Goal: Feedback & Contribution: Submit feedback/report problem

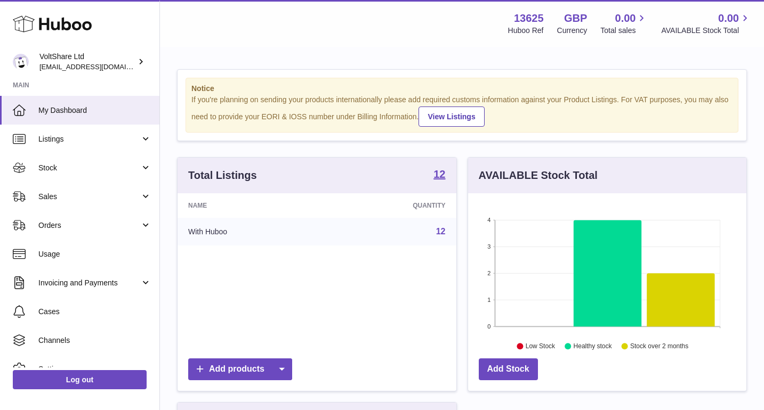
scroll to position [166, 278]
click at [130, 219] on link "Orders" at bounding box center [79, 225] width 159 height 29
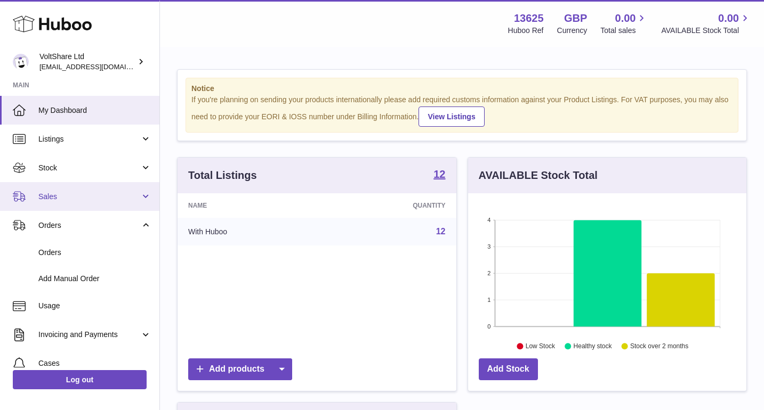
click at [102, 203] on link "Sales" at bounding box center [79, 196] width 159 height 29
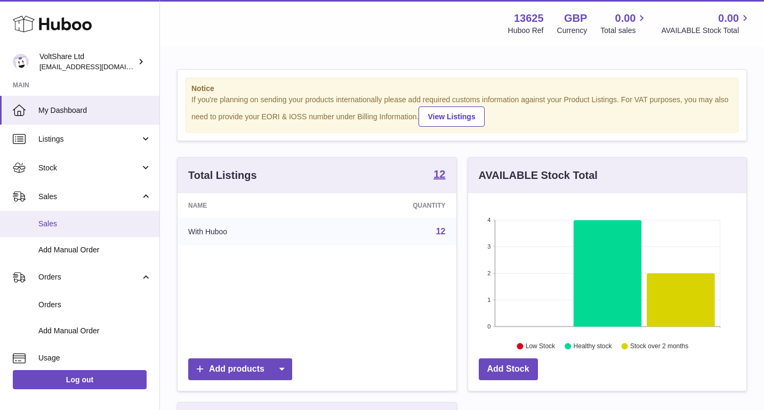
click at [93, 225] on span "Sales" at bounding box center [94, 224] width 113 height 10
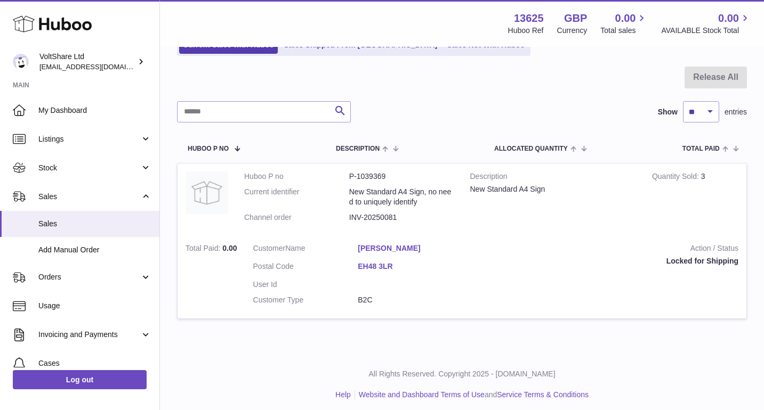
scroll to position [87, 0]
click at [326, 48] on link "Sales Shipped From [GEOGRAPHIC_DATA]" at bounding box center [360, 46] width 161 height 18
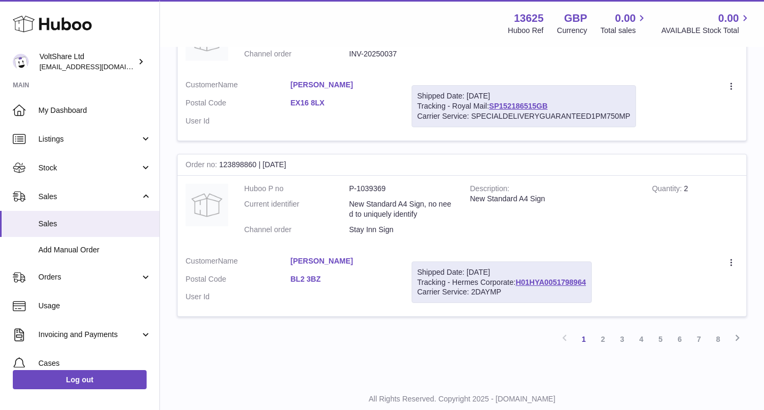
scroll to position [1585, 0]
click at [730, 259] on icon at bounding box center [732, 264] width 12 height 11
click at [682, 276] on li "Create a ticket" at bounding box center [685, 287] width 107 height 23
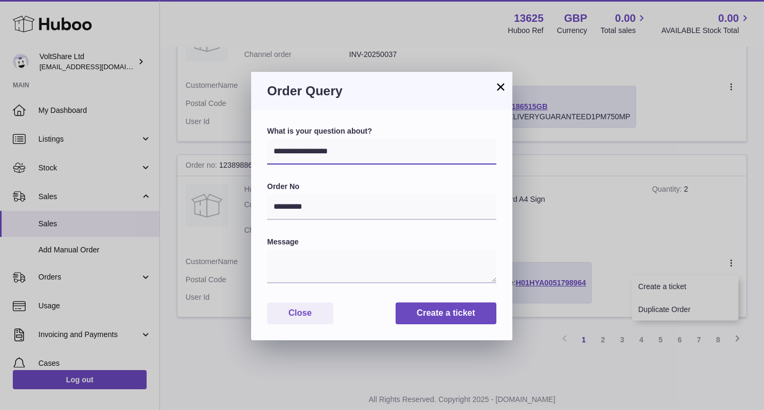
select select "*****"
click at [347, 261] on textarea at bounding box center [381, 267] width 229 height 34
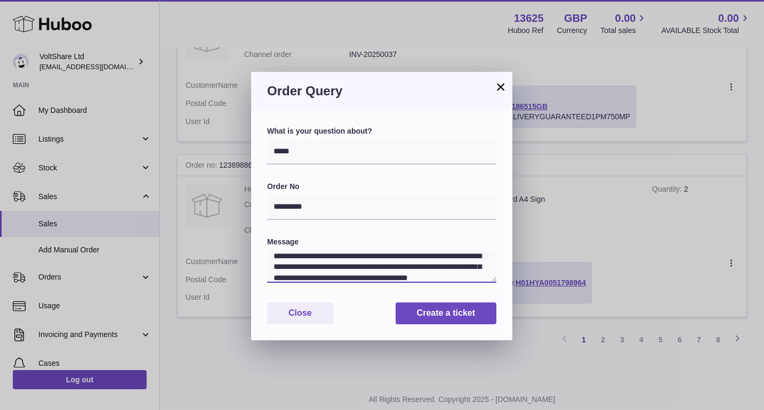
scroll to position [21, 0]
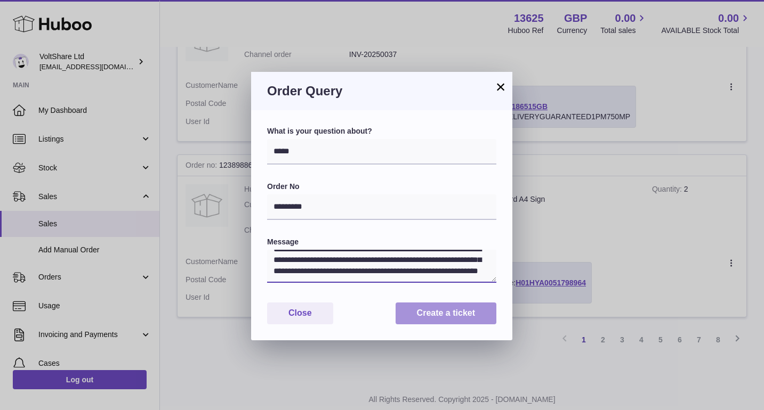
type textarea "**********"
click at [447, 308] on button "Create a ticket" at bounding box center [445, 314] width 101 height 22
